Goal: Task Accomplishment & Management: Manage account settings

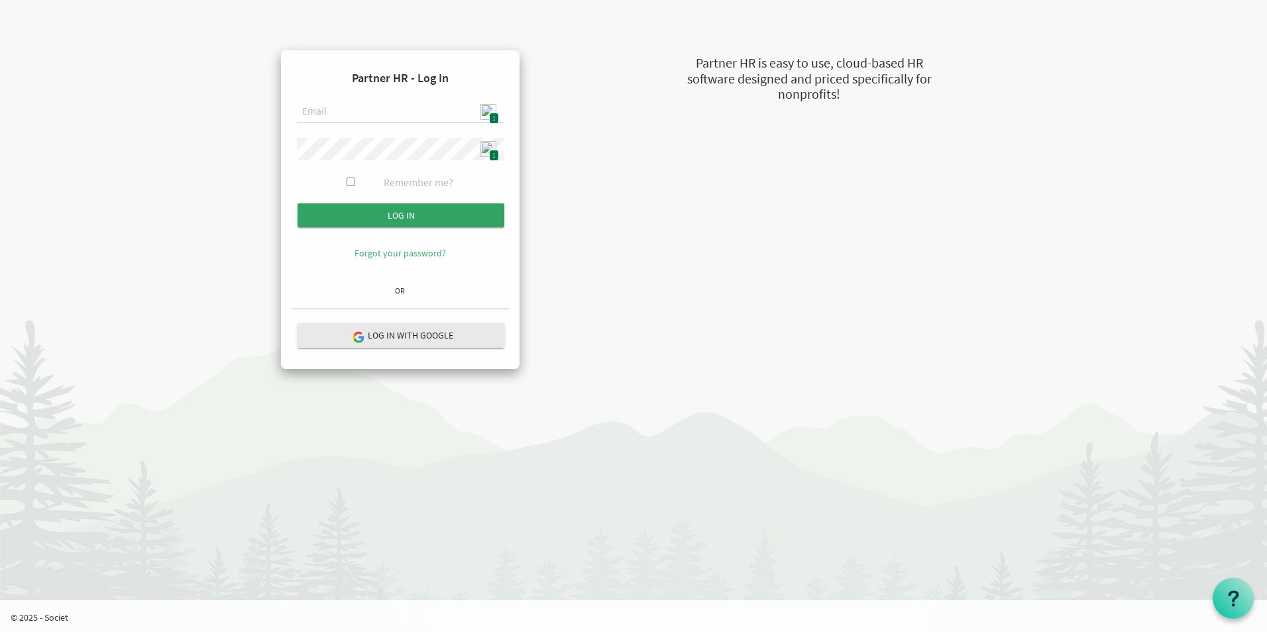
type input "[EMAIL_ADDRESS][DOMAIN_NAME]"
click at [384, 210] on input "Log in" at bounding box center [401, 215] width 207 height 24
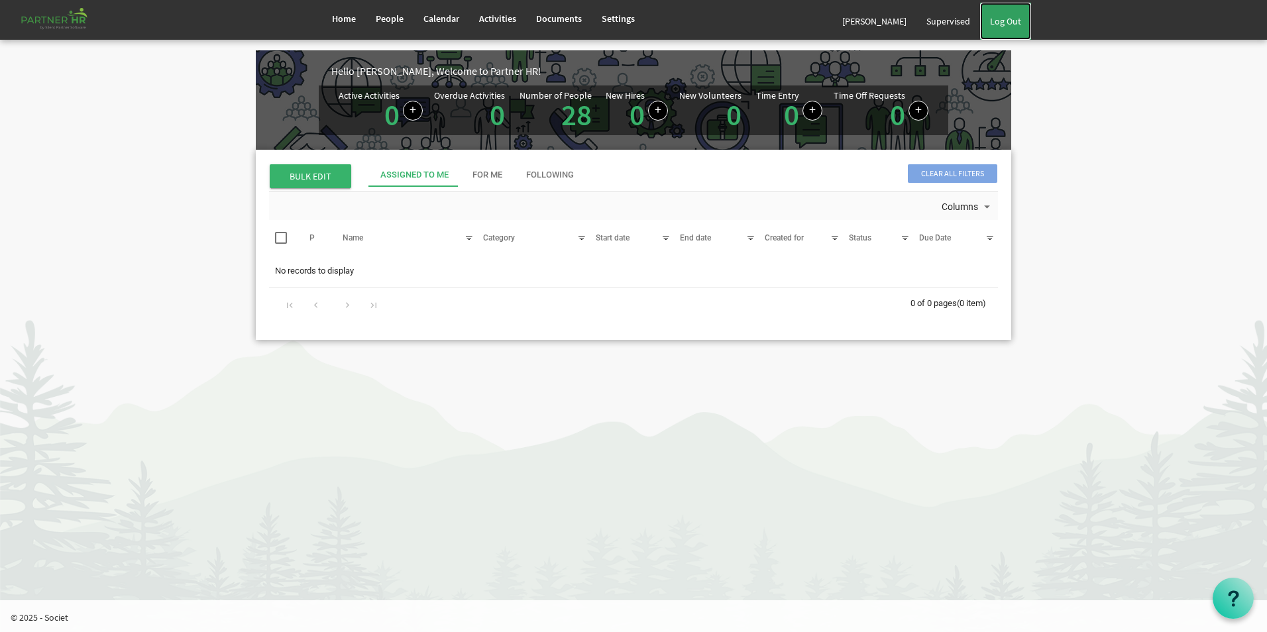
click at [1013, 30] on link "Log Out" at bounding box center [1005, 21] width 51 height 37
